Goal: Information Seeking & Learning: Learn about a topic

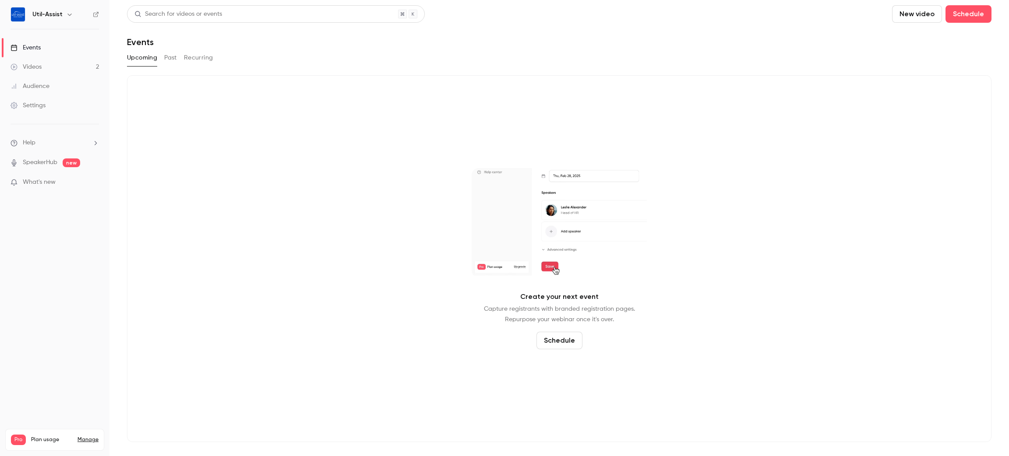
click at [172, 52] on button "Past" at bounding box center [170, 58] width 13 height 14
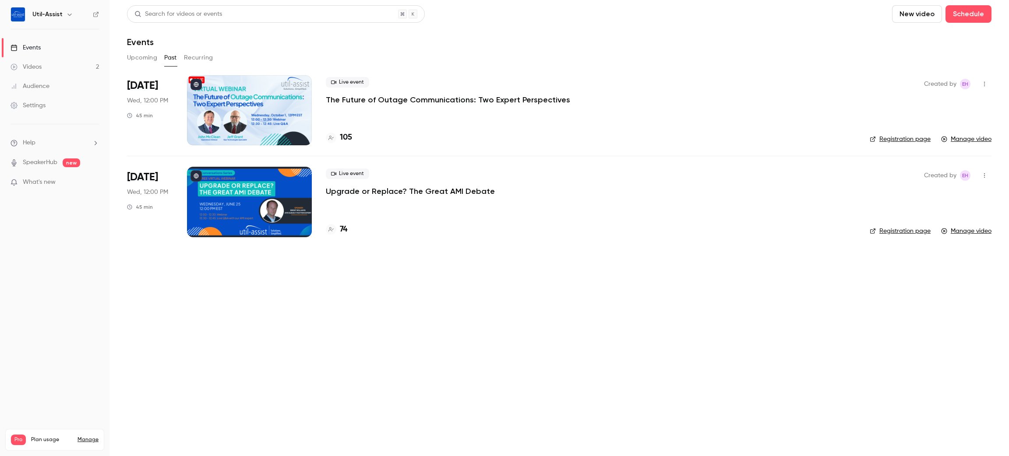
click at [371, 95] on p "The Future of Outage Communications: Two Expert Perspectives" at bounding box center [448, 100] width 244 height 11
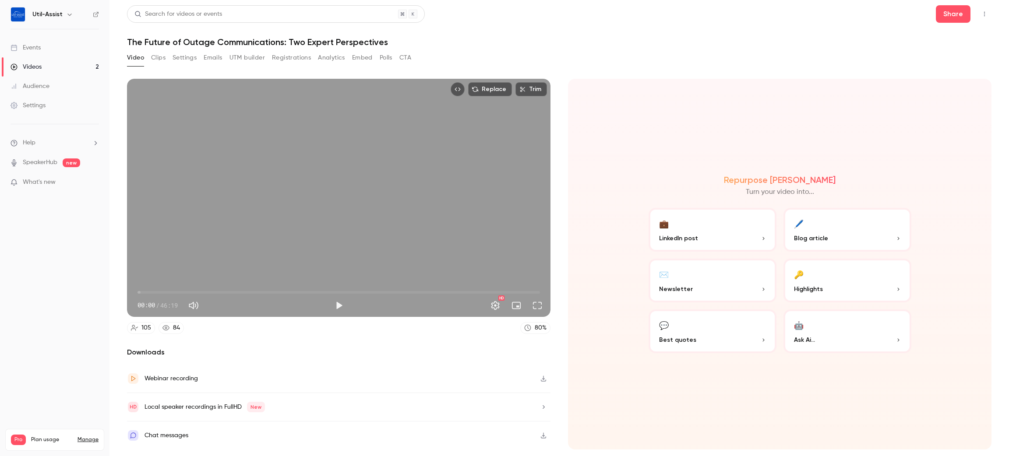
click at [335, 59] on button "Analytics" at bounding box center [331, 58] width 27 height 14
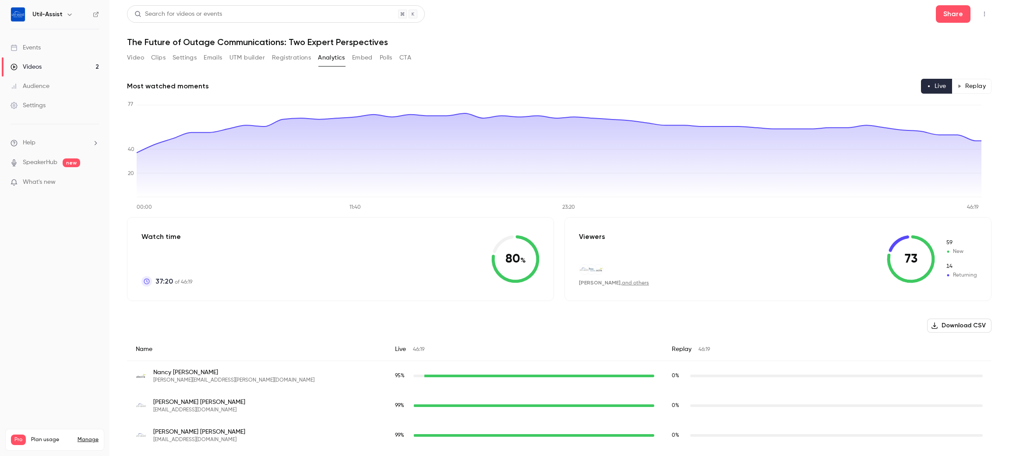
click at [969, 81] on button "Replay" at bounding box center [972, 86] width 40 height 15
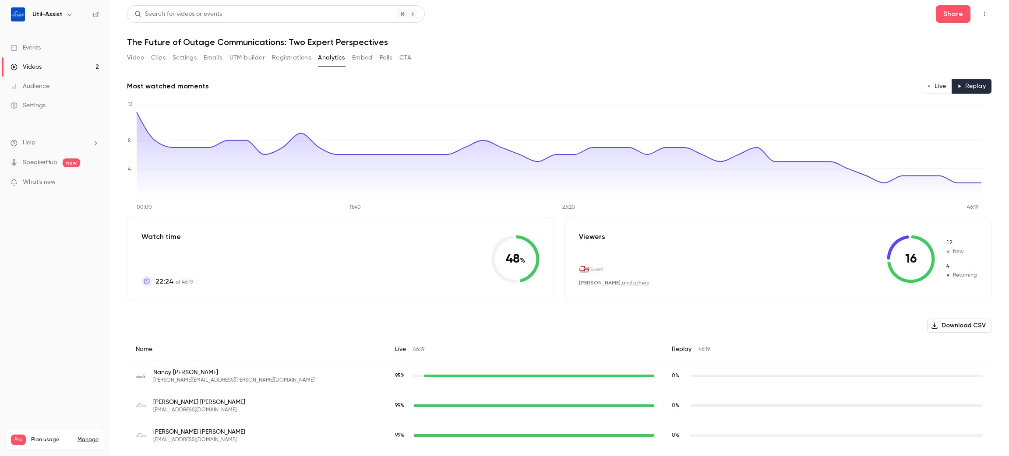
click at [291, 57] on button "Registrations" at bounding box center [291, 58] width 39 height 14
